Goal: Information Seeking & Learning: Learn about a topic

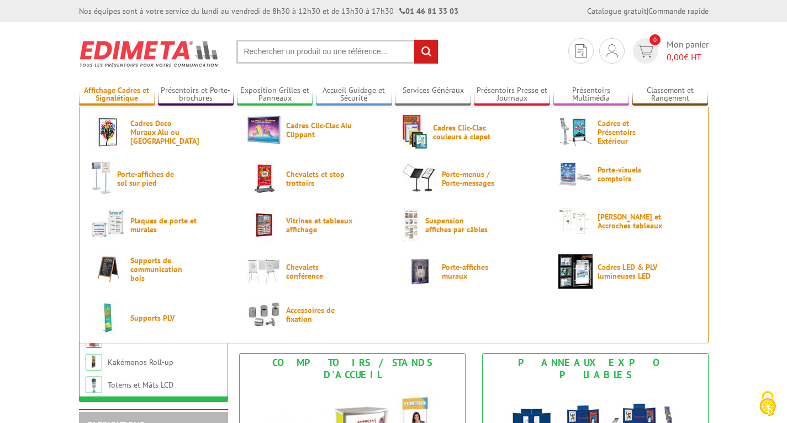
click at [127, 86] on link "Affichage Cadres et Signalétique" at bounding box center [117, 95] width 76 height 18
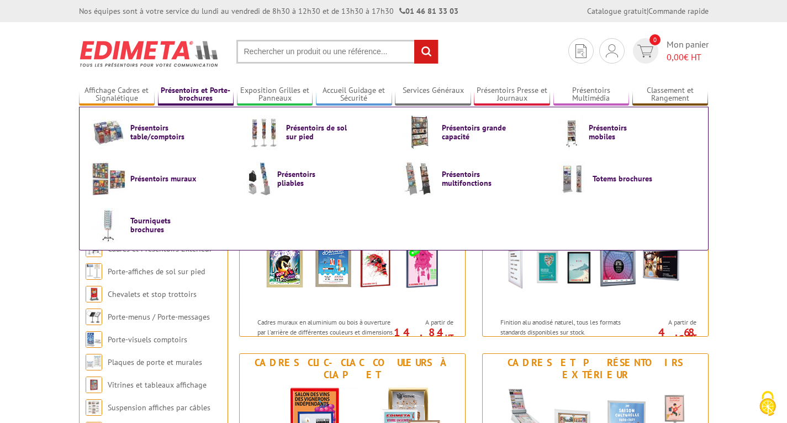
click at [203, 94] on link "Présentoirs et Porte-brochures" at bounding box center [196, 95] width 76 height 18
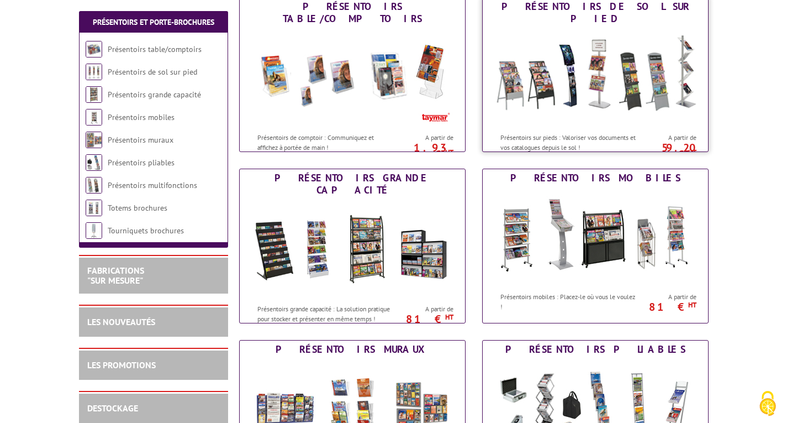
scroll to position [208, 0]
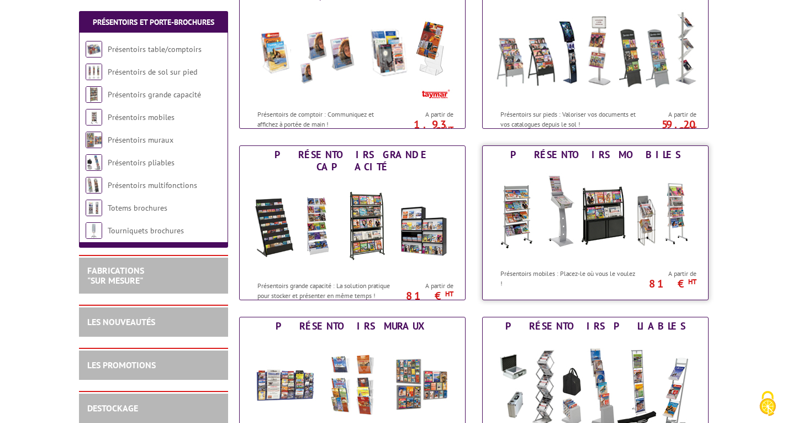
click at [528, 296] on link "Présentoirs mobiles Présentoirs mobiles : Placez-le où vous le voulez ! A parti…" at bounding box center [595, 222] width 227 height 155
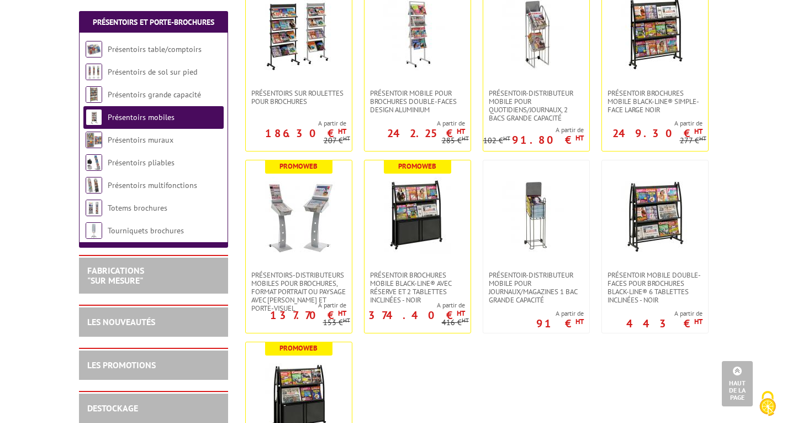
scroll to position [286, 0]
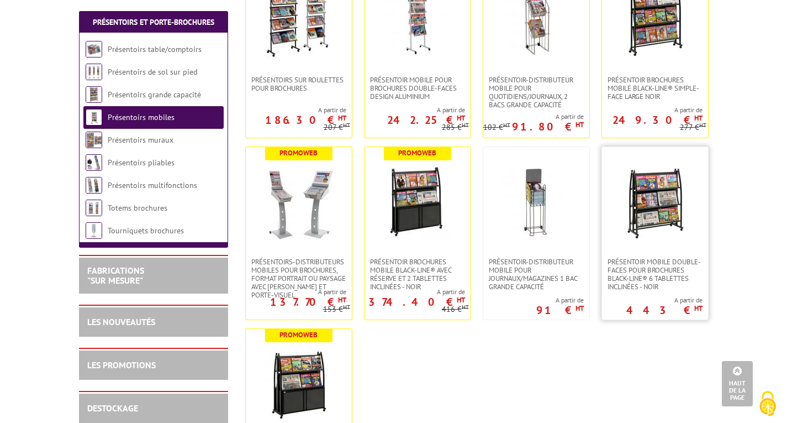
click at [634, 220] on img at bounding box center [655, 202] width 77 height 77
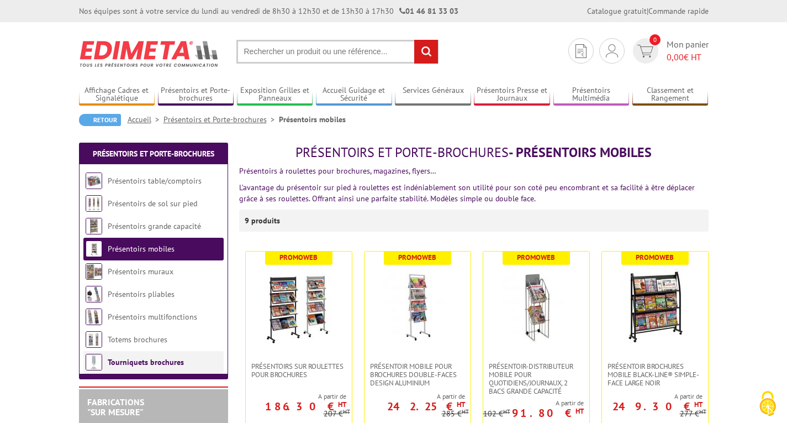
click at [132, 363] on link "Tourniquets brochures" at bounding box center [146, 362] width 76 height 10
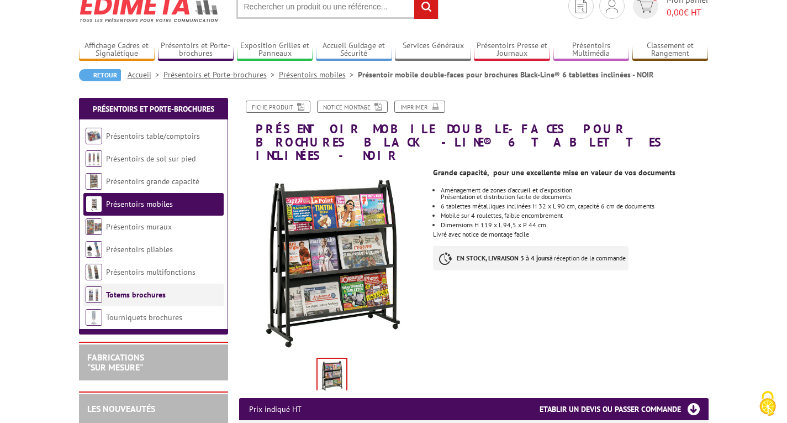
scroll to position [45, 0]
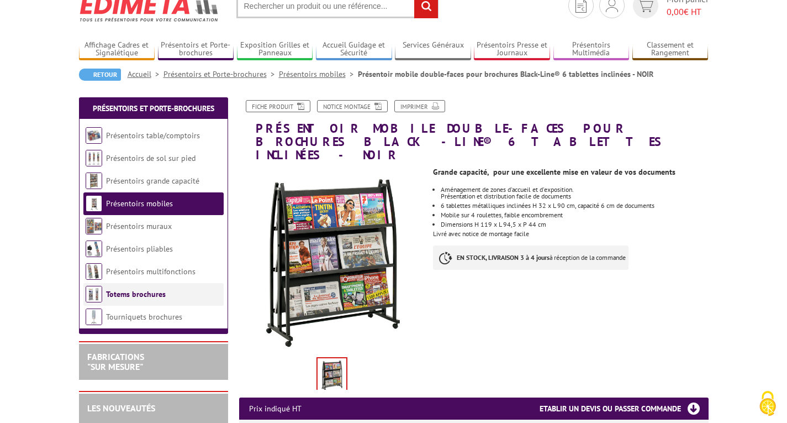
click at [127, 293] on link "Totems brochures" at bounding box center [136, 294] width 60 height 10
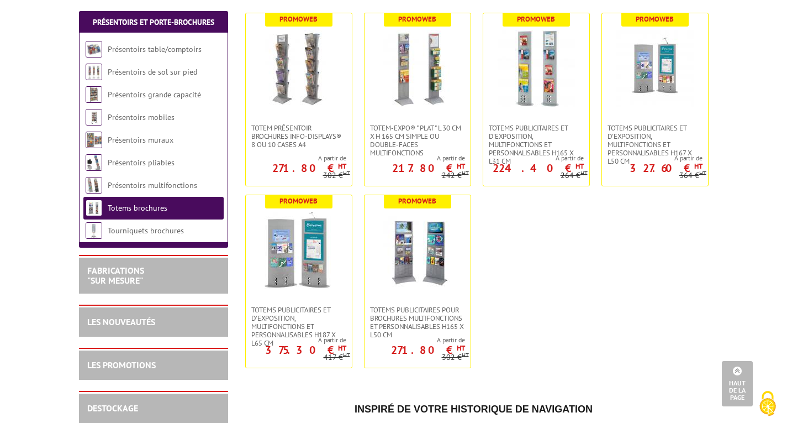
scroll to position [288, 0]
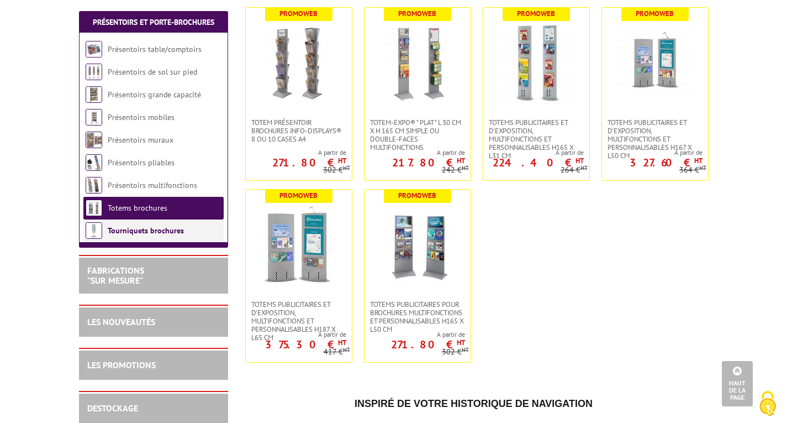
click at [133, 229] on link "Tourniquets brochures" at bounding box center [146, 230] width 76 height 10
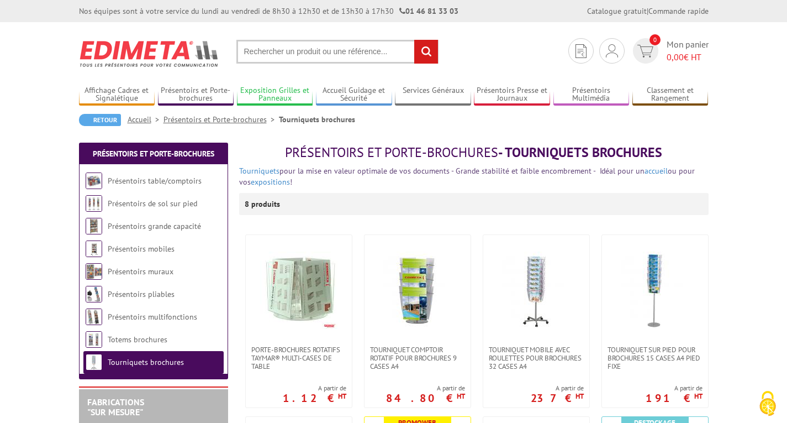
click at [272, 96] on link "Exposition Grilles et Panneaux" at bounding box center [275, 95] width 76 height 18
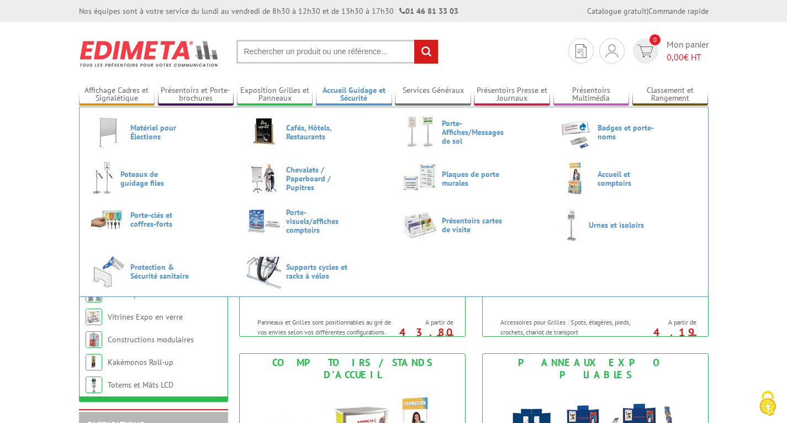
click at [349, 101] on link "Accueil Guidage et Sécurité" at bounding box center [354, 95] width 76 height 18
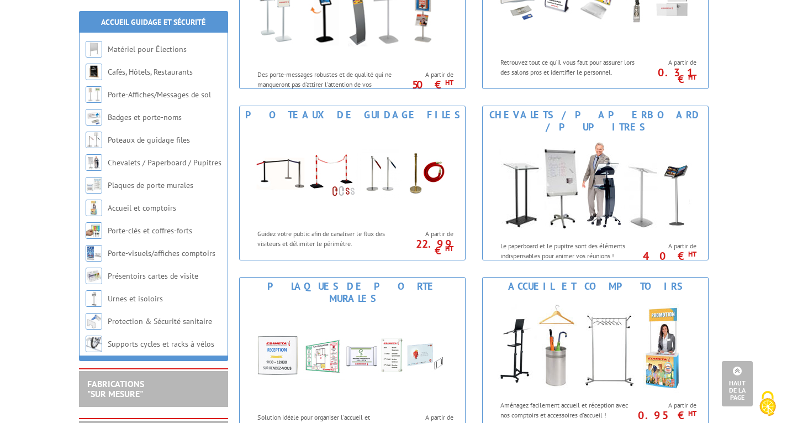
scroll to position [419, 0]
click at [296, 187] on img at bounding box center [352, 172] width 204 height 99
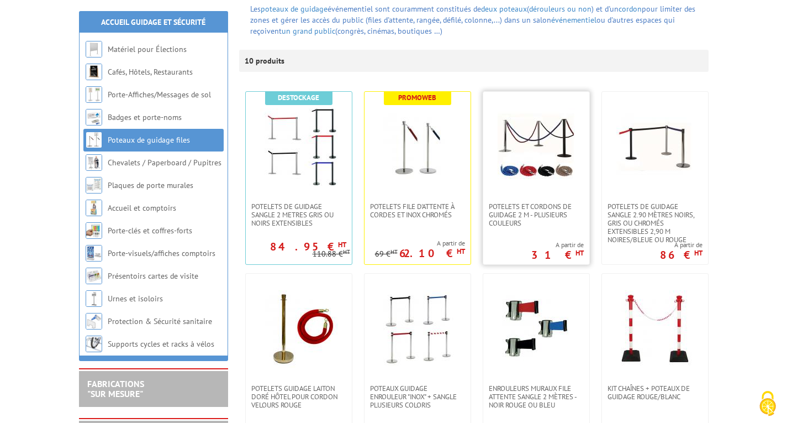
scroll to position [174, 0]
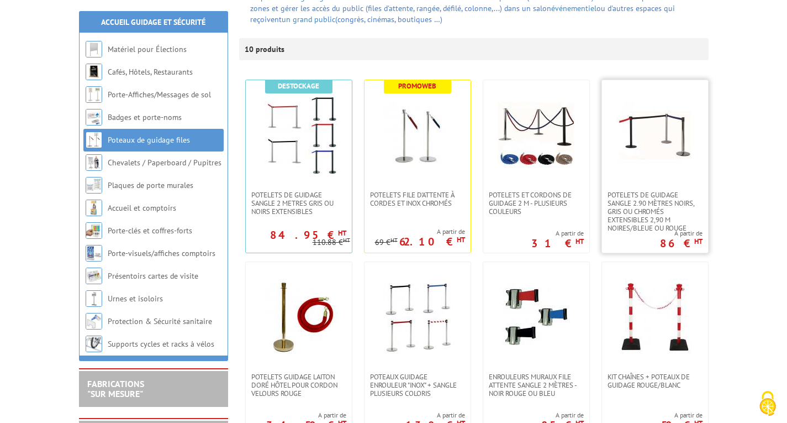
click at [634, 162] on img at bounding box center [655, 135] width 77 height 77
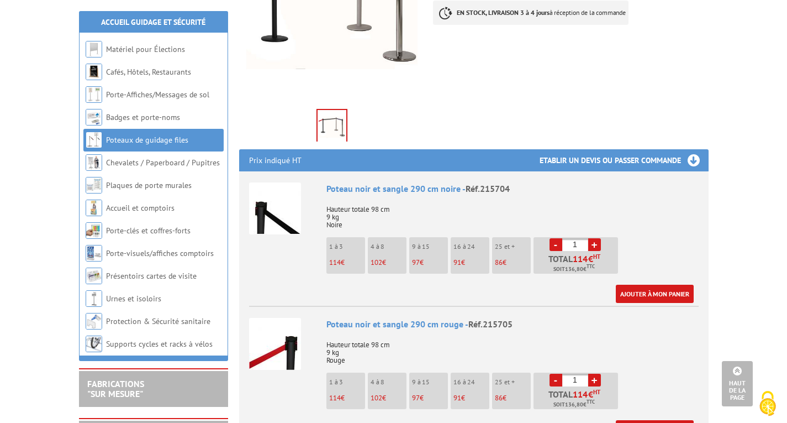
scroll to position [309, 0]
drag, startPoint x: 518, startPoint y: 156, endPoint x: 480, endPoint y: 159, distance: 38.8
click at [480, 183] on div "Poteau noir et sangle 290 cm noire - Réf.215704" at bounding box center [513, 189] width 372 height 13
click at [513, 183] on div "Poteau noir et sangle 290 cm noire - Réf.215704" at bounding box center [513, 189] width 372 height 13
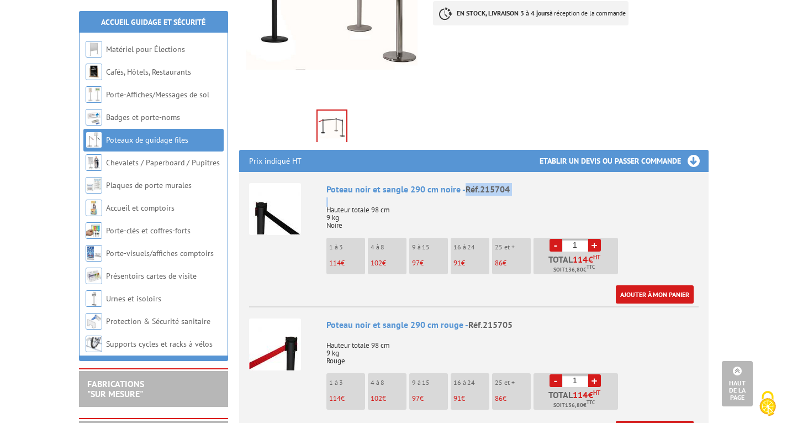
drag, startPoint x: 513, startPoint y: 160, endPoint x: 464, endPoint y: 161, distance: 48.6
click at [464, 183] on div "Poteau noir et sangle 290 cm noire - Réf.215704" at bounding box center [513, 189] width 372 height 13
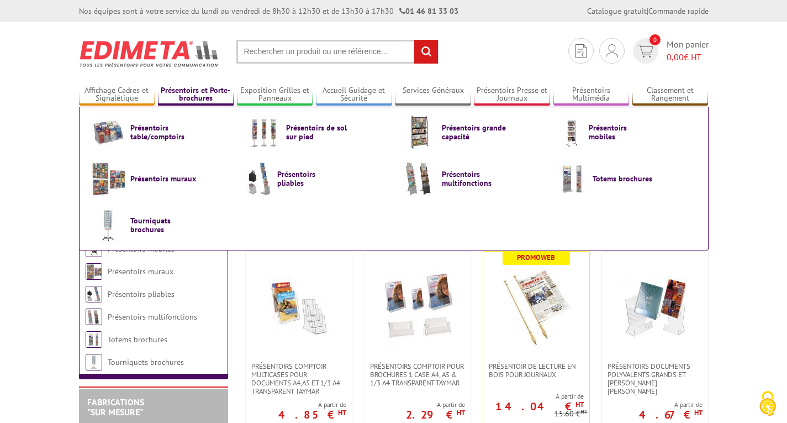
click at [218, 94] on link "Présentoirs et Porte-brochures" at bounding box center [196, 95] width 76 height 18
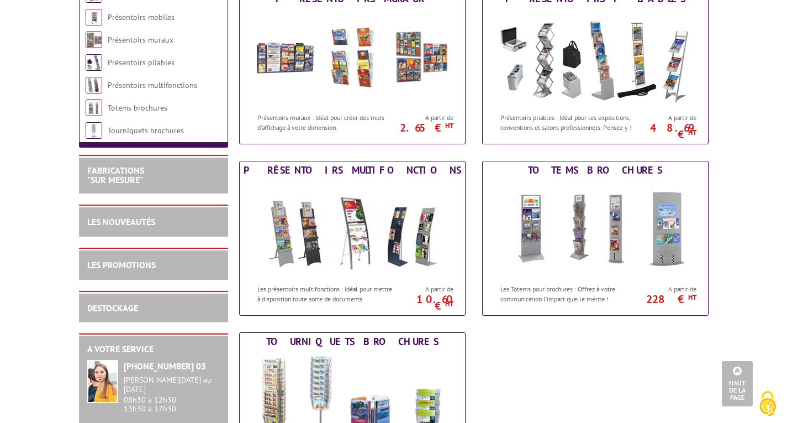
scroll to position [535, 0]
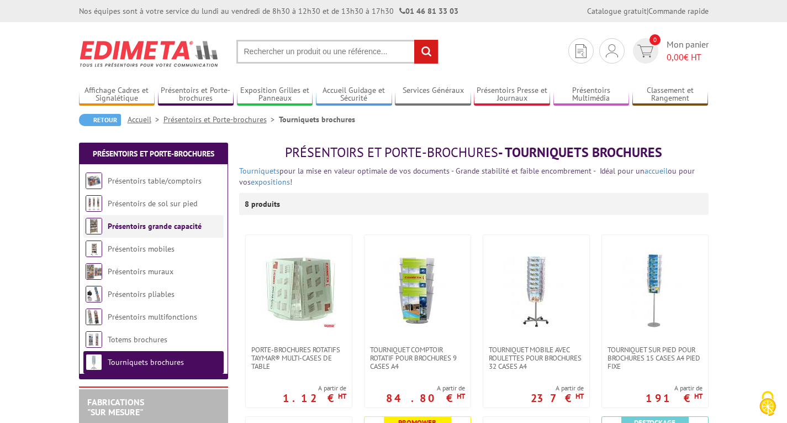
click at [129, 229] on link "Présentoirs grande capacité" at bounding box center [155, 226] width 94 height 10
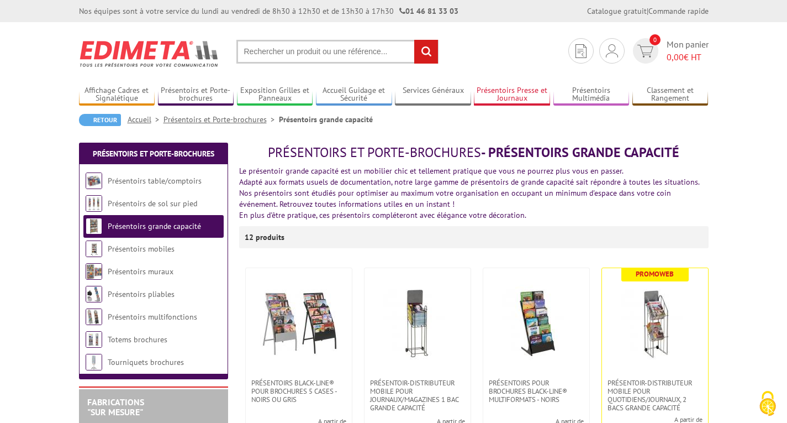
click at [505, 94] on link "Présentoirs Presse et Journaux" at bounding box center [512, 95] width 76 height 18
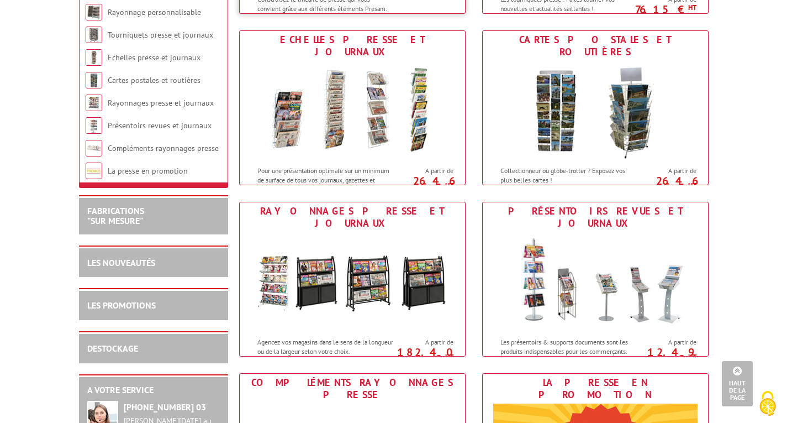
scroll to position [353, 0]
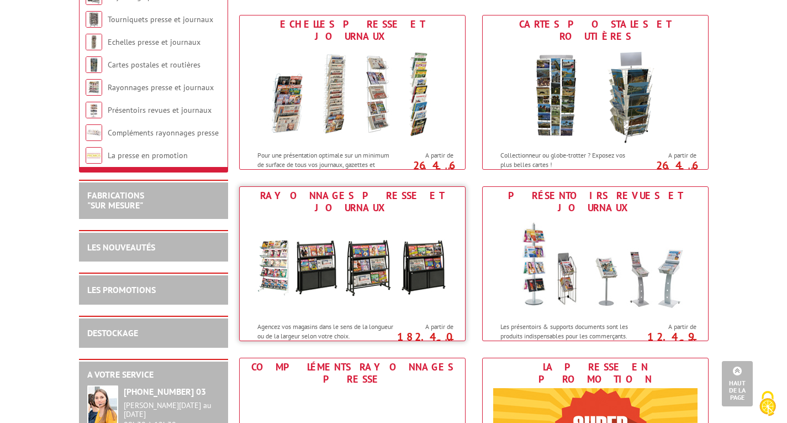
click at [398, 226] on img at bounding box center [352, 266] width 204 height 99
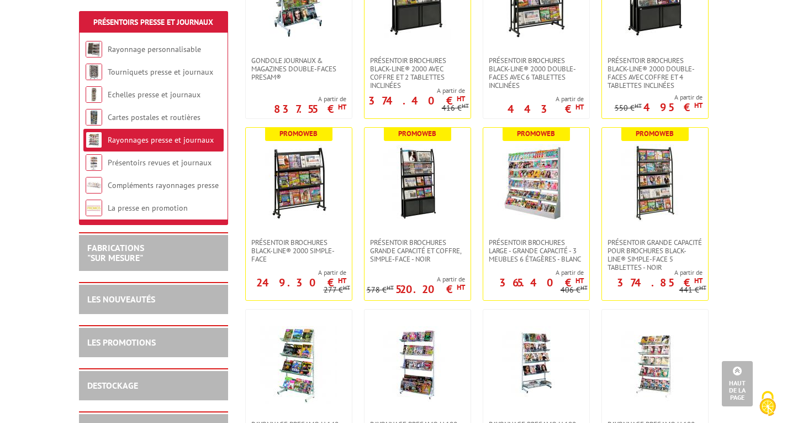
scroll to position [317, 0]
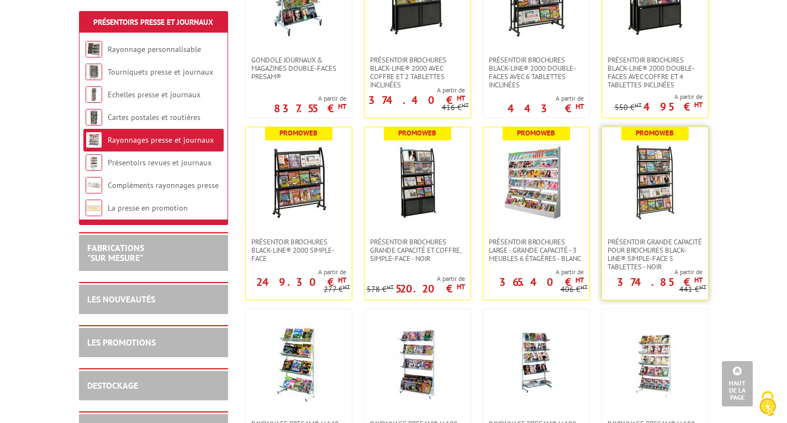
click at [651, 209] on img at bounding box center [655, 182] width 77 height 77
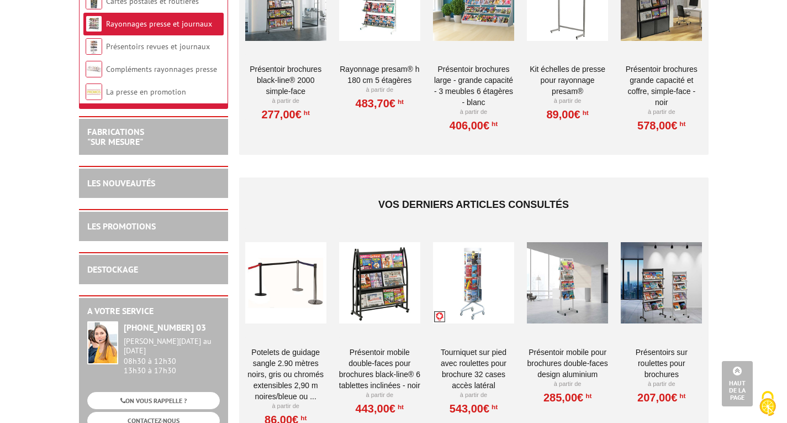
scroll to position [770, 0]
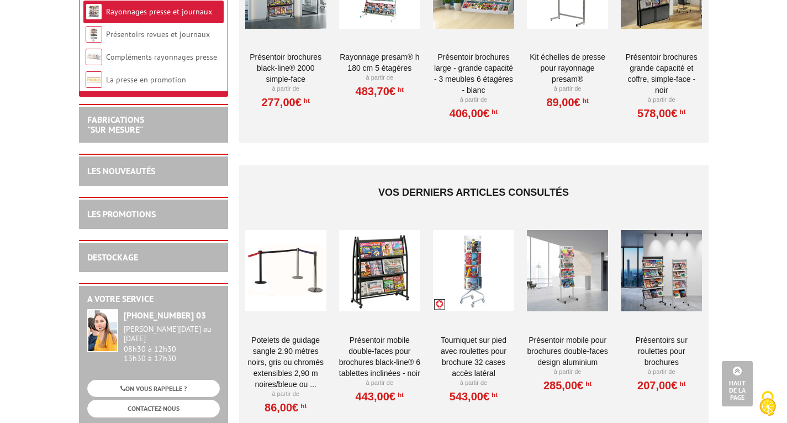
click at [664, 256] on div at bounding box center [661, 271] width 81 height 111
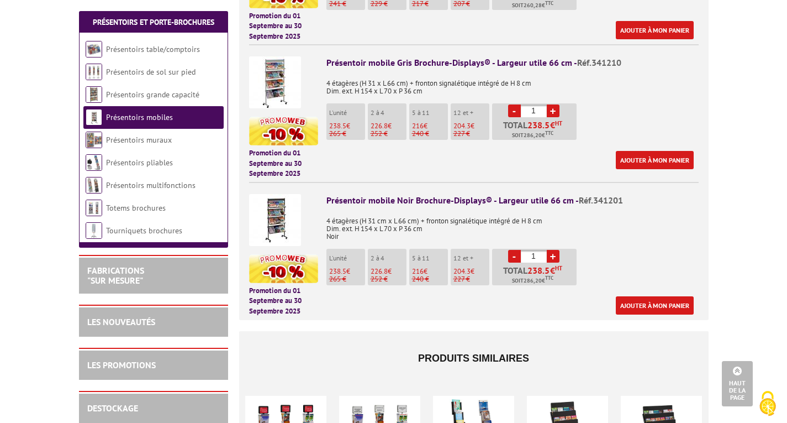
scroll to position [692, 0]
drag, startPoint x: 623, startPoint y: 200, endPoint x: 576, endPoint y: 202, distance: 47.0
click at [576, 202] on div "Présentoir mobile Noir Brochure-Displays® - Largeur utile 66 cm - Réf.341201" at bounding box center [513, 201] width 372 height 13
copy span "Réf.341201"
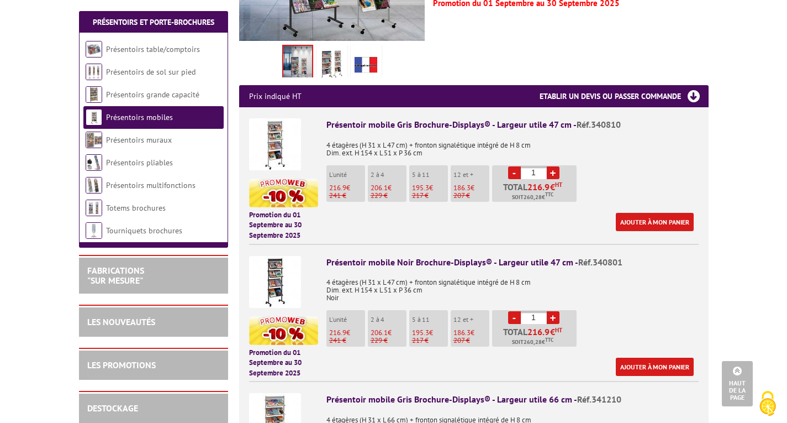
scroll to position [329, 0]
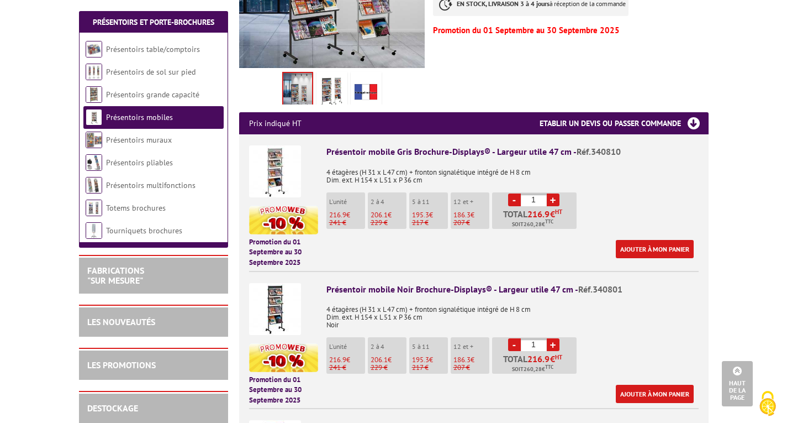
click at [619, 151] on div "Présentoir mobile Gris Brochure-Displays® - Largeur utile 47 cm - Réf.340810" at bounding box center [513, 151] width 372 height 13
click at [616, 150] on span "Réf.340810" at bounding box center [599, 151] width 44 height 11
drag, startPoint x: 616, startPoint y: 150, endPoint x: 590, endPoint y: 153, distance: 26.7
click at [590, 153] on span "Réf.340810" at bounding box center [599, 151] width 44 height 11
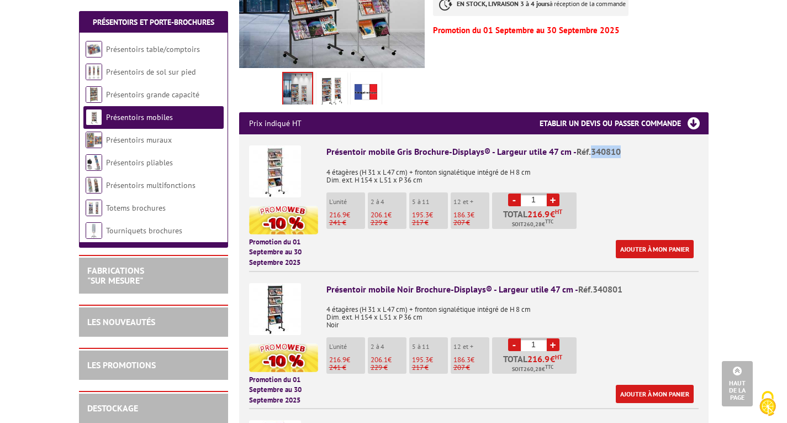
click at [590, 153] on span "Réf.340810" at bounding box center [599, 151] width 44 height 11
click at [617, 151] on span "Réf.340810" at bounding box center [599, 151] width 44 height 11
drag, startPoint x: 617, startPoint y: 151, endPoint x: 589, endPoint y: 149, distance: 28.9
click at [589, 149] on span "Réf.340810" at bounding box center [599, 151] width 44 height 11
copy span "340810"
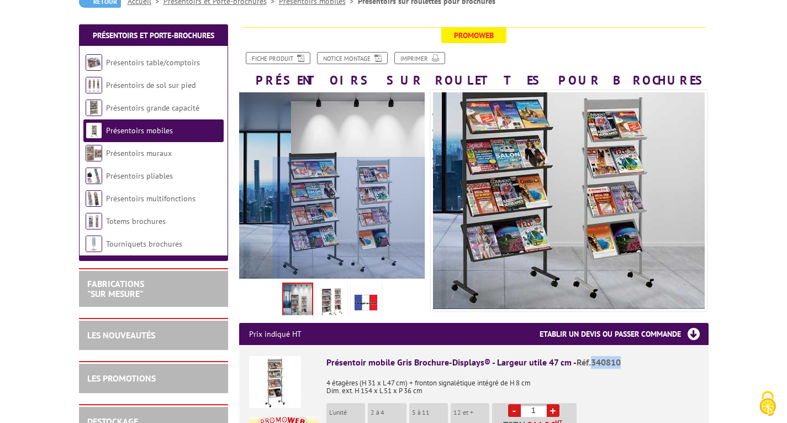
scroll to position [119, 0]
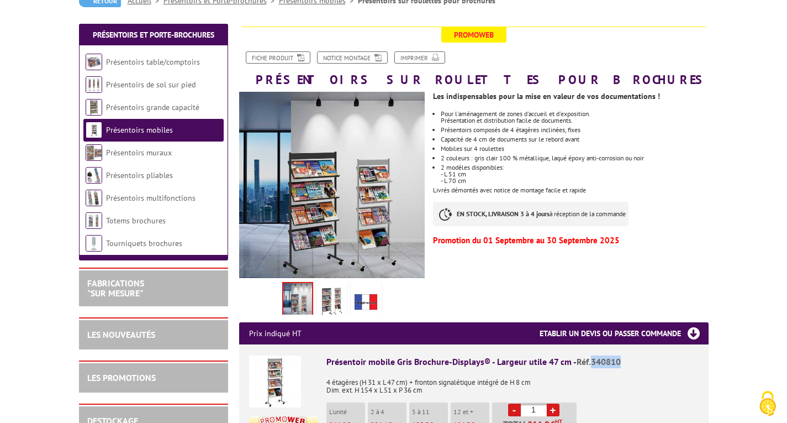
click at [149, 133] on link "Présentoirs mobiles" at bounding box center [139, 130] width 67 height 10
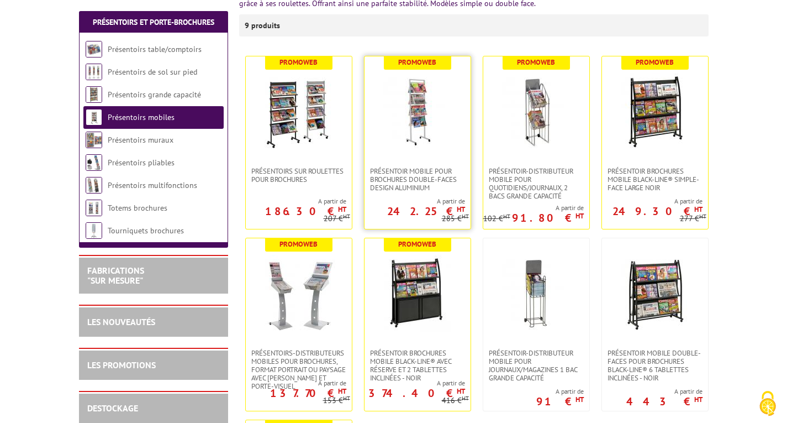
scroll to position [202, 0]
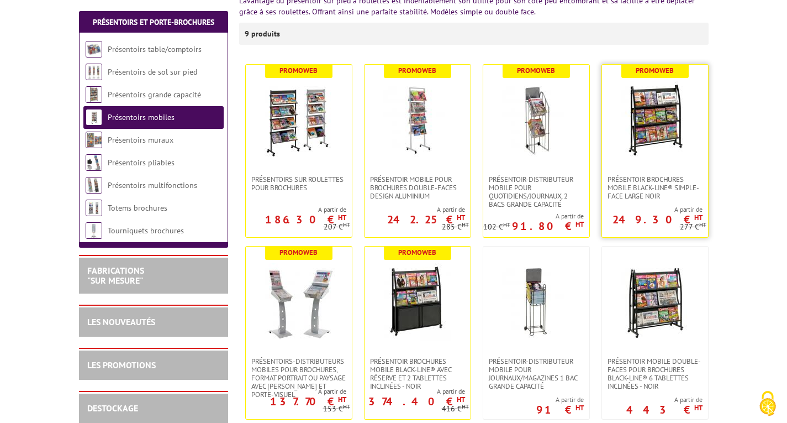
click at [667, 129] on img at bounding box center [655, 119] width 77 height 77
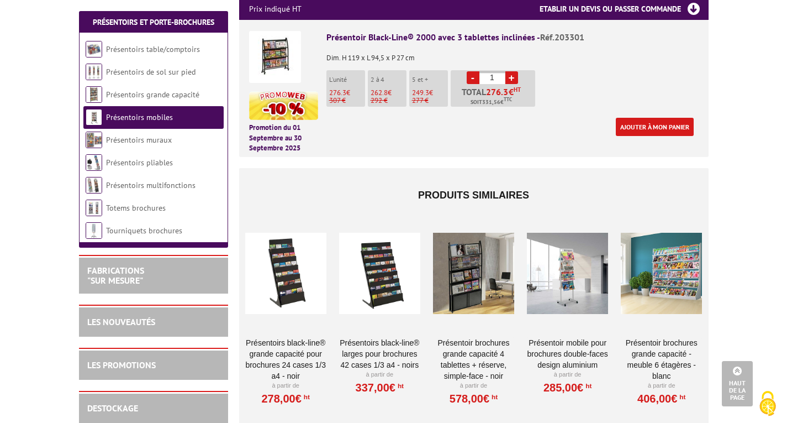
scroll to position [299, 0]
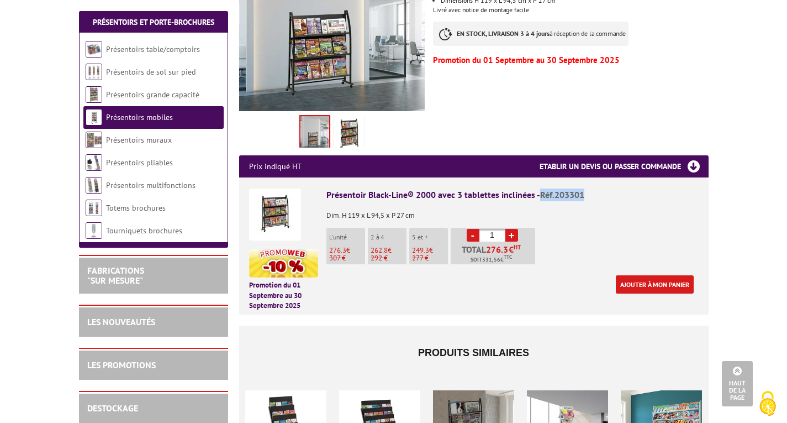
drag, startPoint x: 587, startPoint y: 180, endPoint x: 540, endPoint y: 184, distance: 47.7
click at [540, 188] on div "Présentoir Black-Line® 2000 avec 3 tablettes inclinées - Réf.203301" at bounding box center [513, 194] width 372 height 13
copy span "Réf.203301"
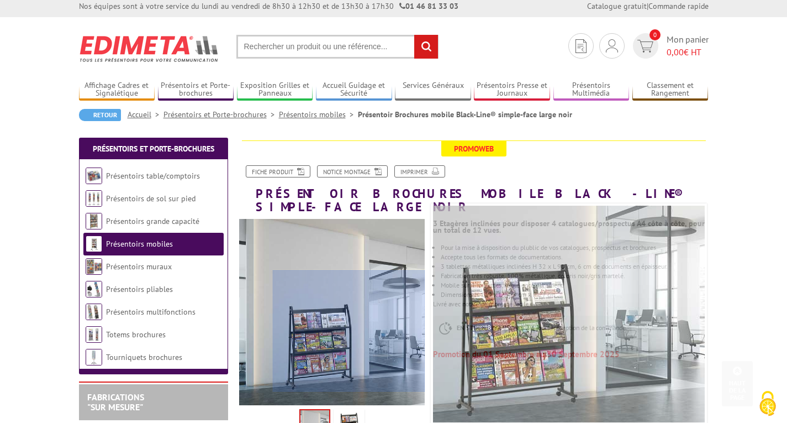
scroll to position [0, 0]
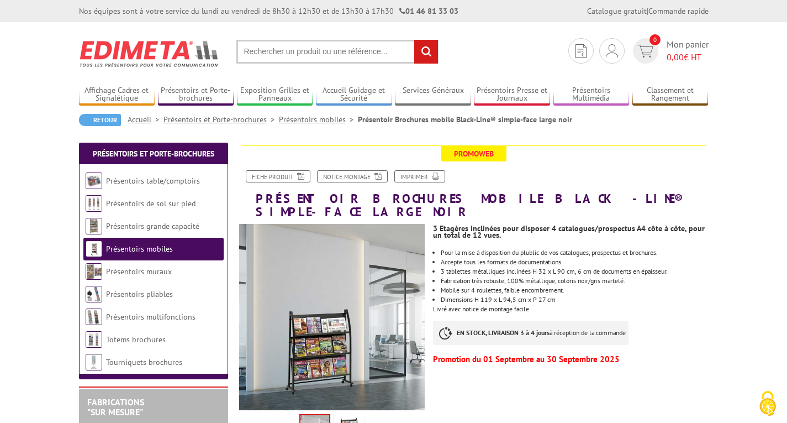
click at [153, 245] on link "Présentoirs mobiles" at bounding box center [139, 249] width 67 height 10
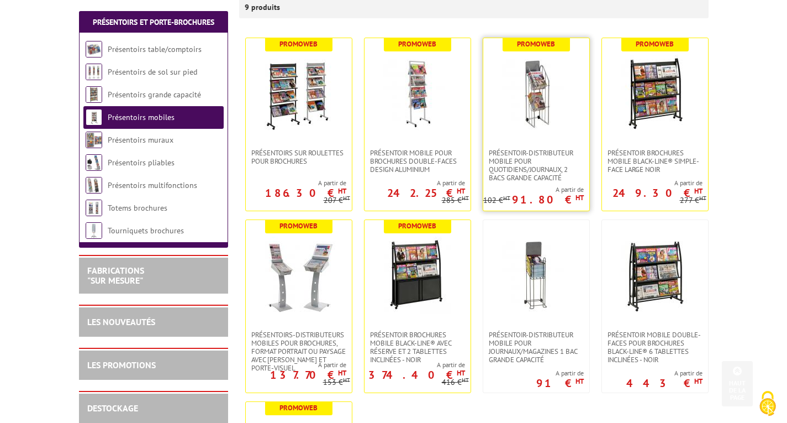
scroll to position [177, 0]
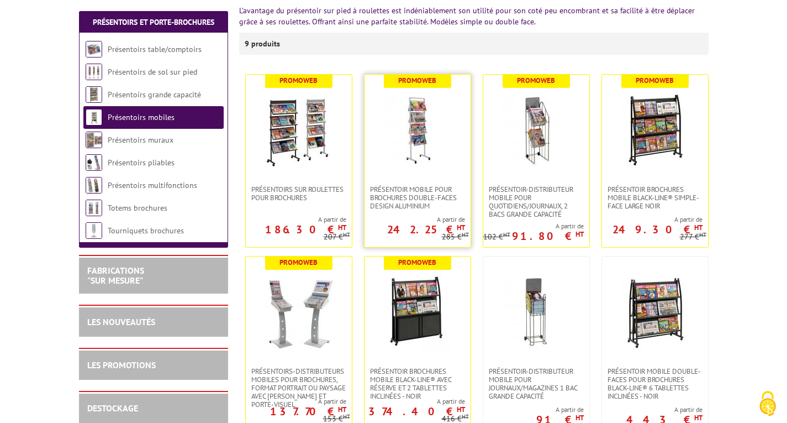
click at [422, 145] on img at bounding box center [417, 129] width 77 height 77
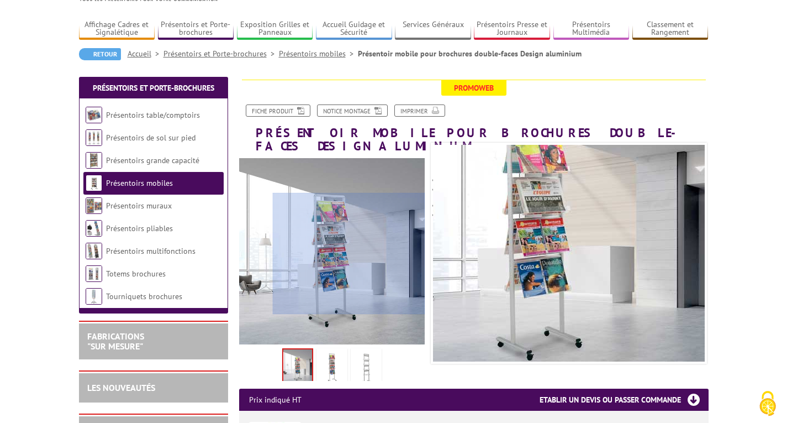
scroll to position [65, 0]
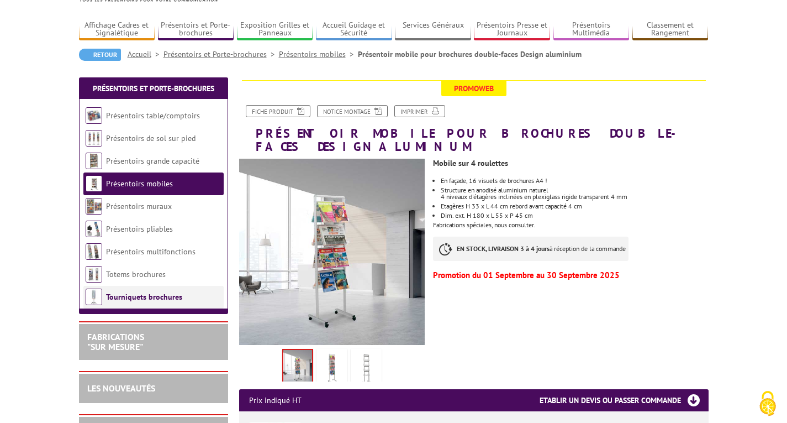
click at [146, 292] on link "Tourniquets brochures" at bounding box center [144, 297] width 76 height 10
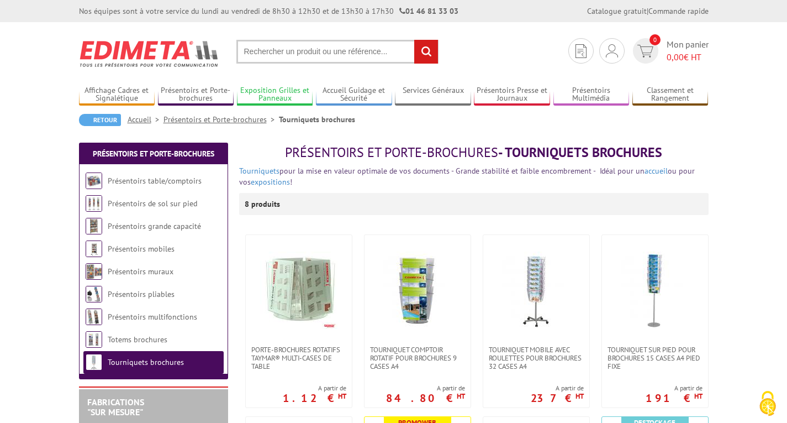
click at [264, 86] on link "Exposition Grilles et Panneaux" at bounding box center [275, 95] width 76 height 18
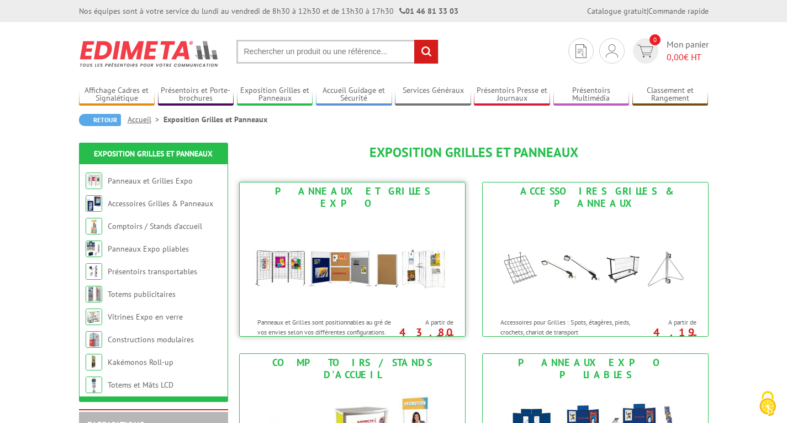
click at [382, 258] on img at bounding box center [352, 261] width 204 height 99
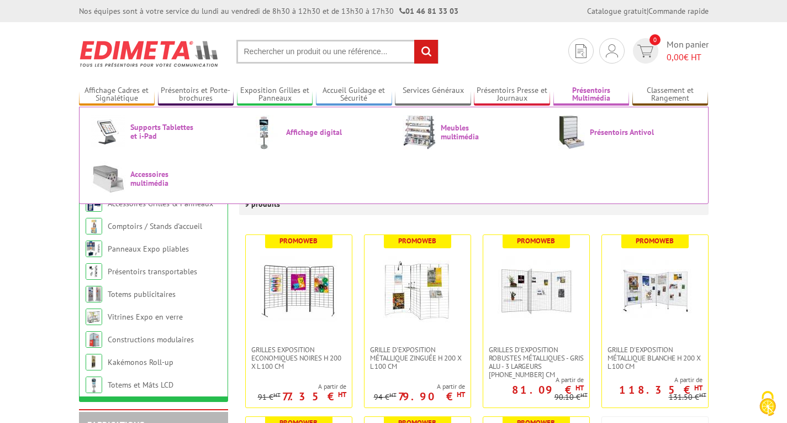
click at [595, 93] on link "Présentoirs Multimédia" at bounding box center [592, 95] width 76 height 18
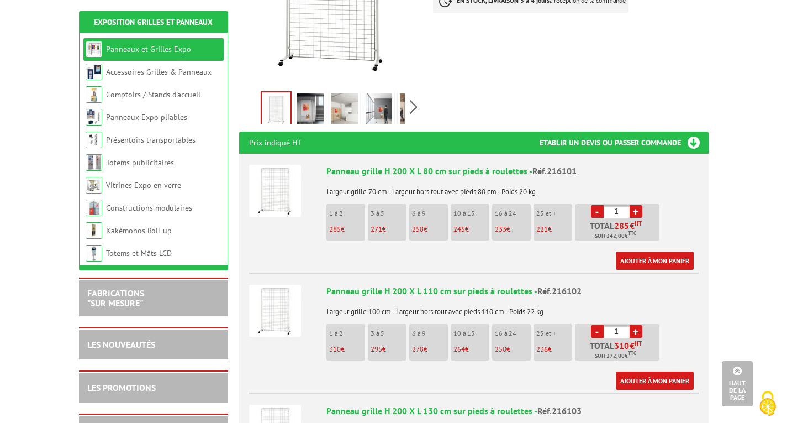
scroll to position [299, 0]
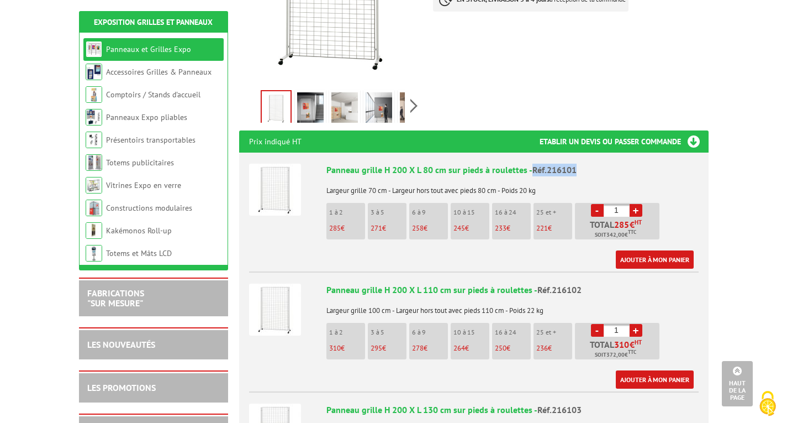
drag, startPoint x: 575, startPoint y: 159, endPoint x: 529, endPoint y: 155, distance: 45.5
click at [529, 164] on div "Panneau grille H 200 X L 80 cm sur pieds à roulettes - Réf.216101" at bounding box center [513, 170] width 372 height 13
copy div "Réf.216101"
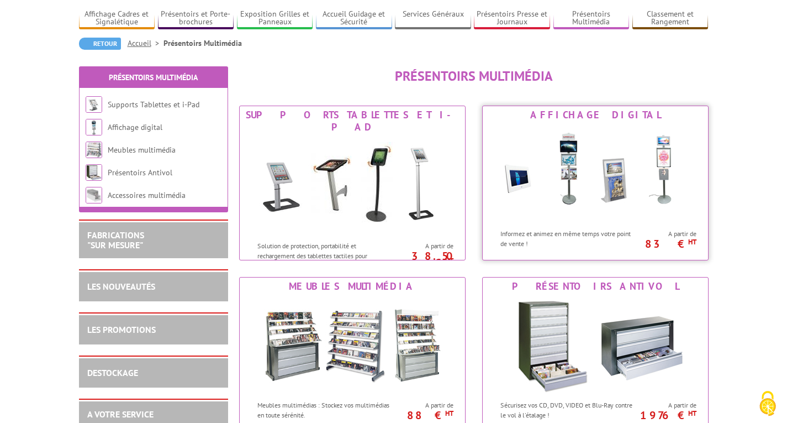
scroll to position [77, 0]
click at [577, 207] on img at bounding box center [595, 172] width 204 height 99
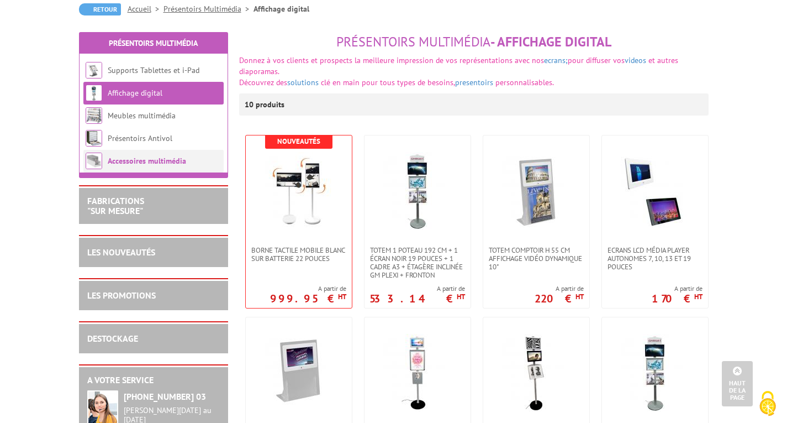
scroll to position [105, 0]
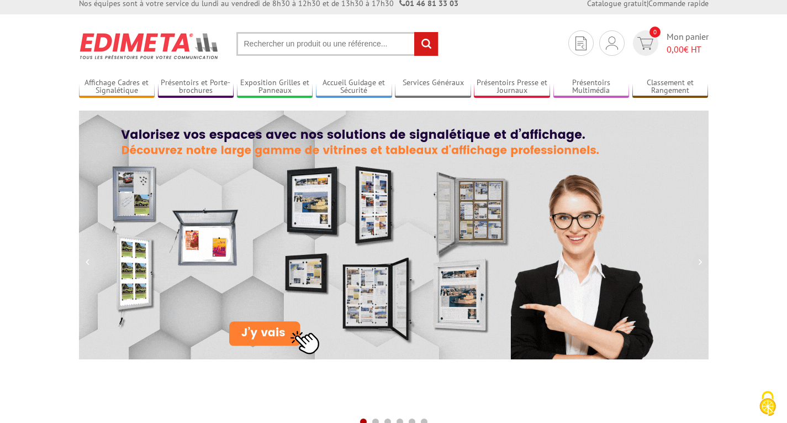
scroll to position [8, 0]
click at [265, 50] on input "text" at bounding box center [338, 43] width 202 height 24
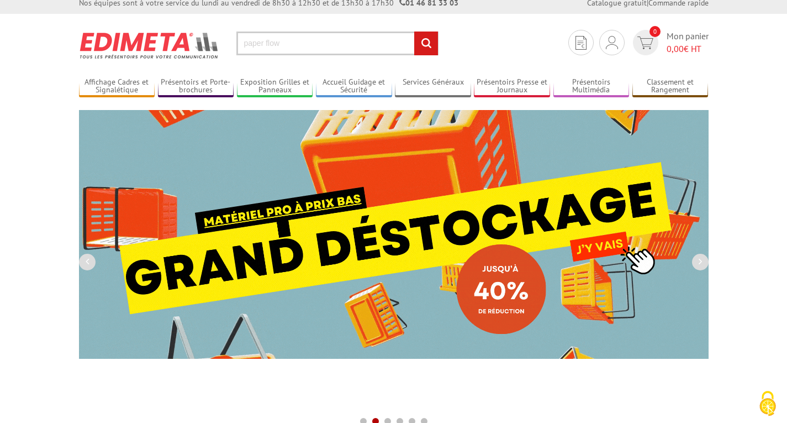
type input "paper flow"
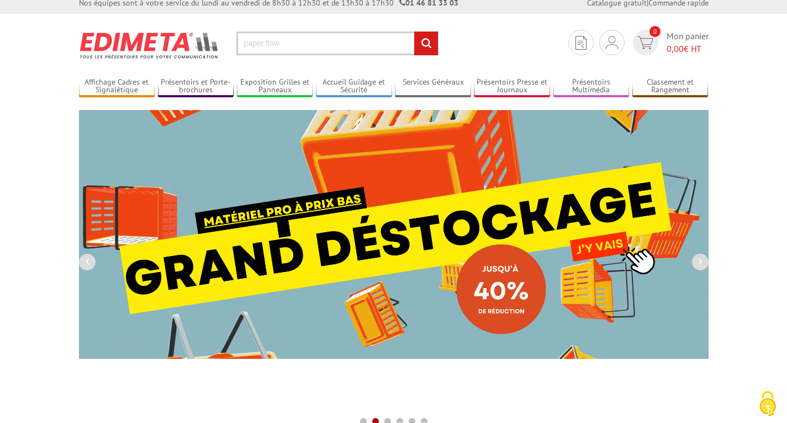
click at [414, 31] on input "rechercher" at bounding box center [426, 43] width 24 height 24
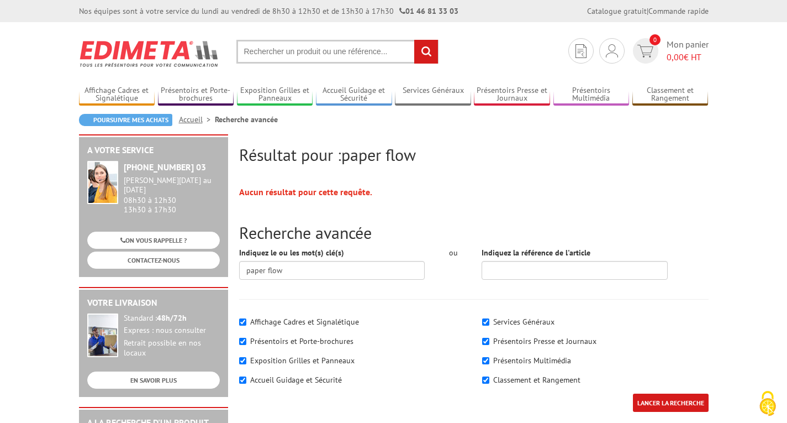
scroll to position [3, 0]
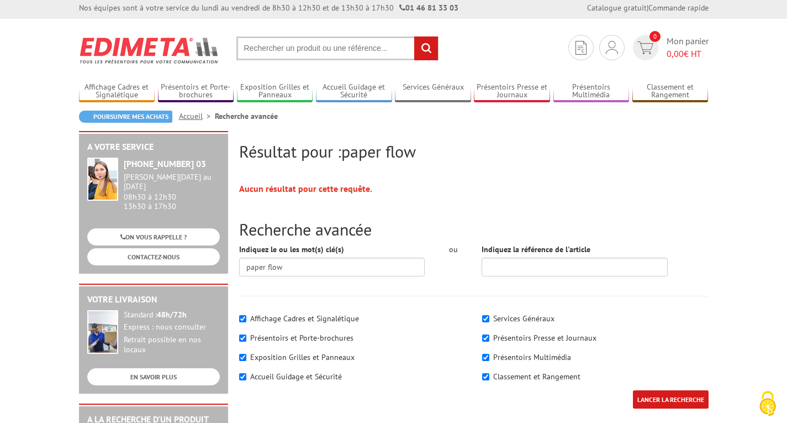
click at [255, 52] on input "text" at bounding box center [338, 48] width 202 height 24
type input "paperflow"
click at [414, 36] on input "rechercher" at bounding box center [426, 48] width 24 height 24
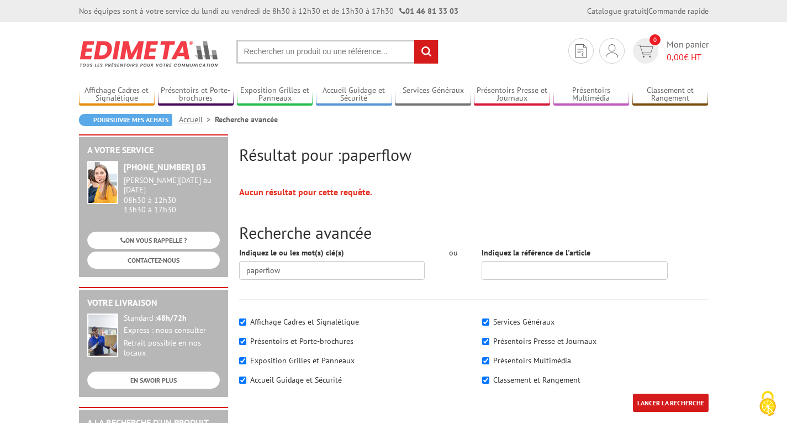
click at [279, 59] on input "text" at bounding box center [338, 52] width 202 height 24
click at [280, 55] on input "text" at bounding box center [338, 52] width 202 height 24
type input "easy display"
click at [414, 40] on input "rechercher" at bounding box center [426, 52] width 24 height 24
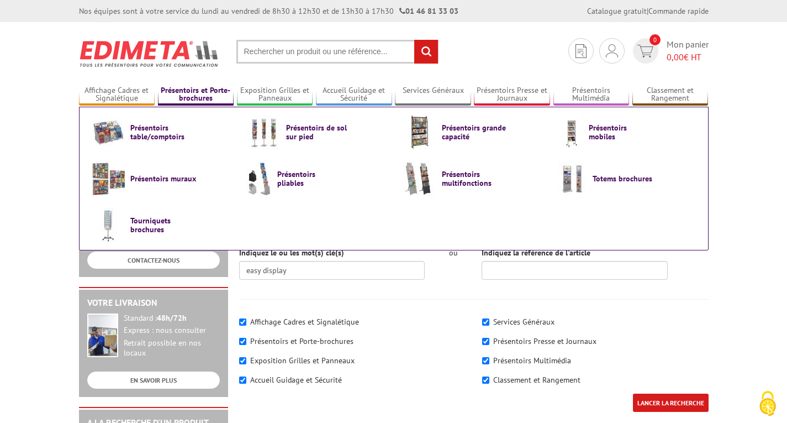
click at [192, 93] on link "Présentoirs et Porte-brochures" at bounding box center [196, 95] width 76 height 18
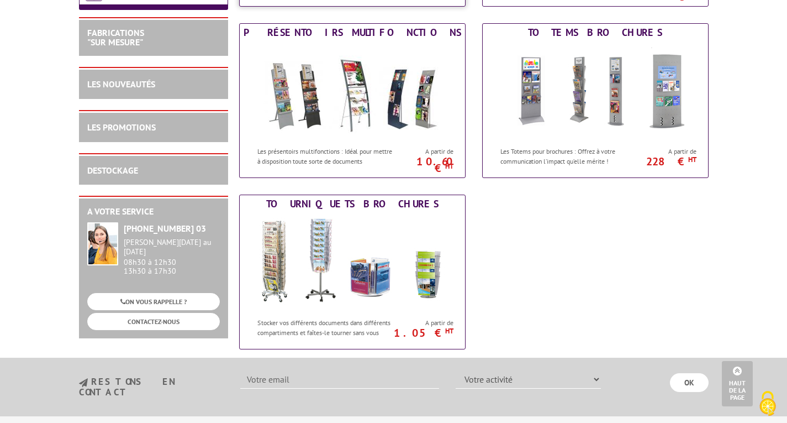
scroll to position [672, 0]
